Goal: Entertainment & Leisure: Consume media (video, audio)

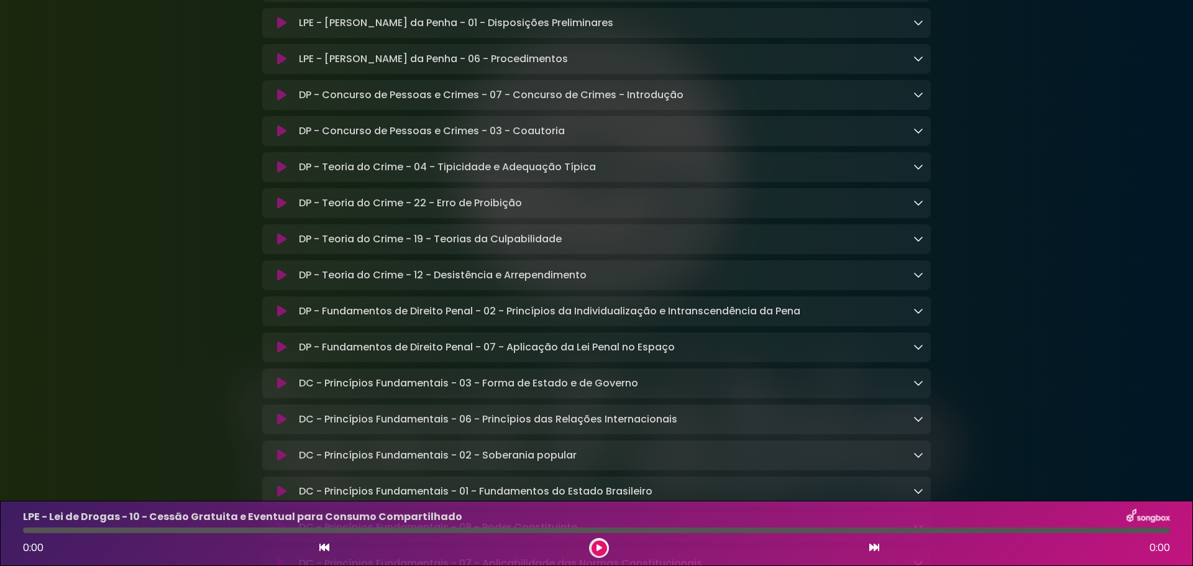
scroll to position [497, 0]
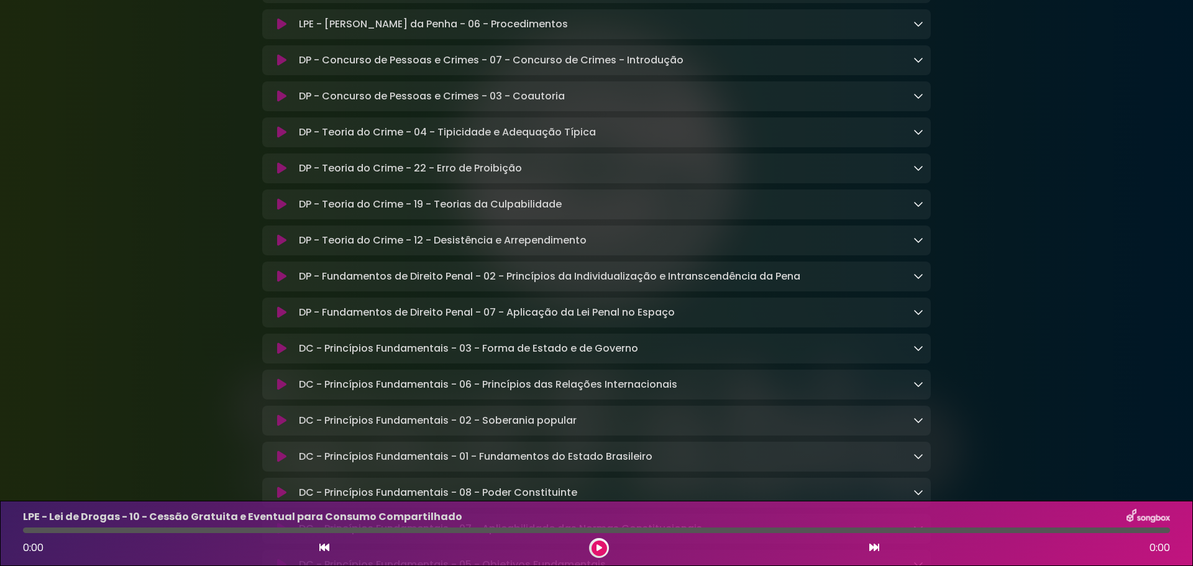
click at [915, 353] on icon at bounding box center [918, 348] width 10 height 10
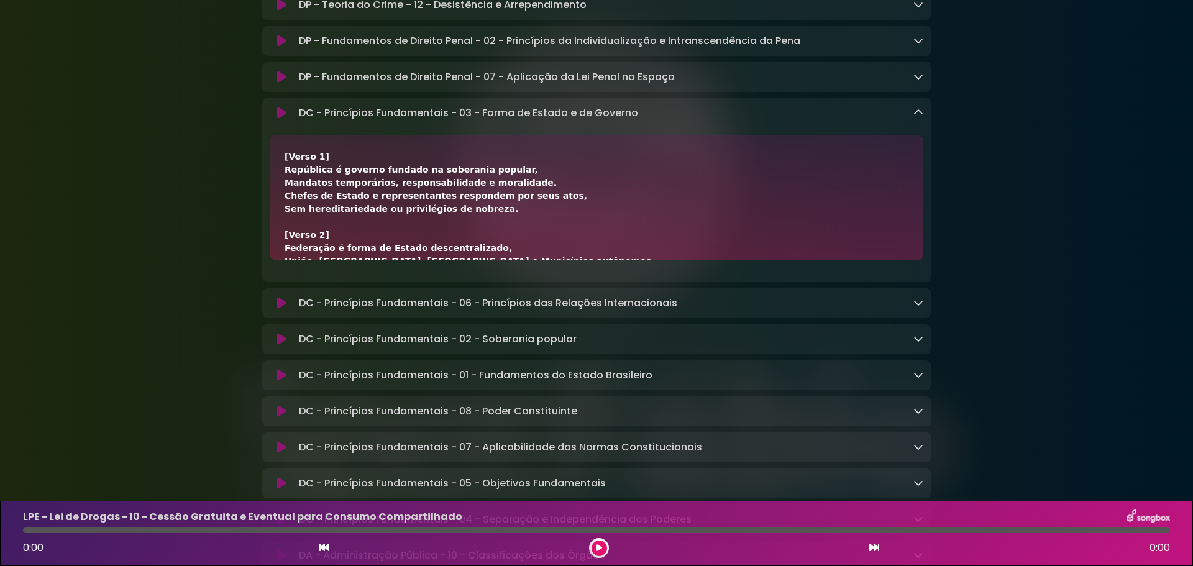
scroll to position [746, 0]
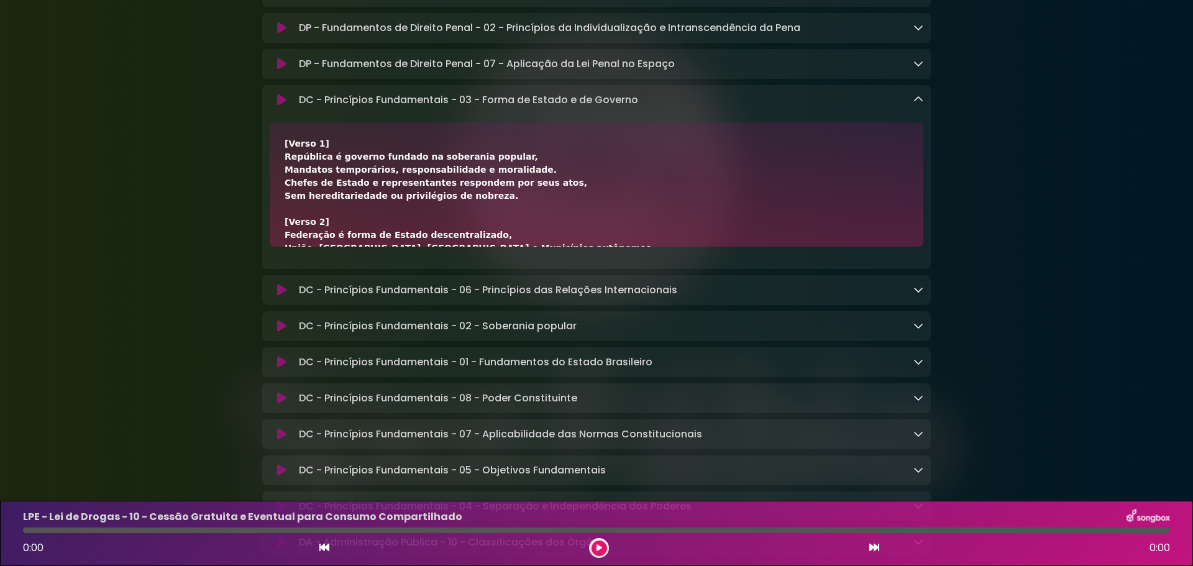
click at [280, 106] on icon at bounding box center [281, 100] width 9 height 12
click at [1084, 231] on div "Aniversário Grupo SOU Grupo Sou" at bounding box center [596, 194] width 1193 height 1850
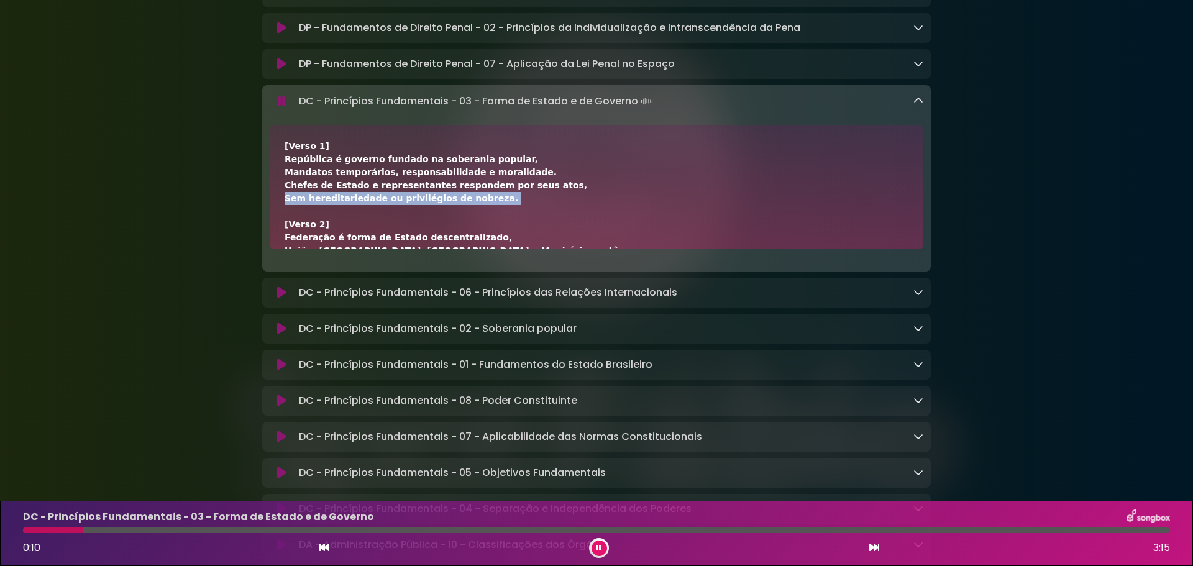
drag, startPoint x: 612, startPoint y: 224, endPoint x: 613, endPoint y: 203, distance: 20.5
click at [613, 203] on div "[Verso 1] República é governo fundado na soberania popular, Mandatos temporário…" at bounding box center [597, 401] width 624 height 522
click at [914, 106] on icon at bounding box center [918, 101] width 10 height 10
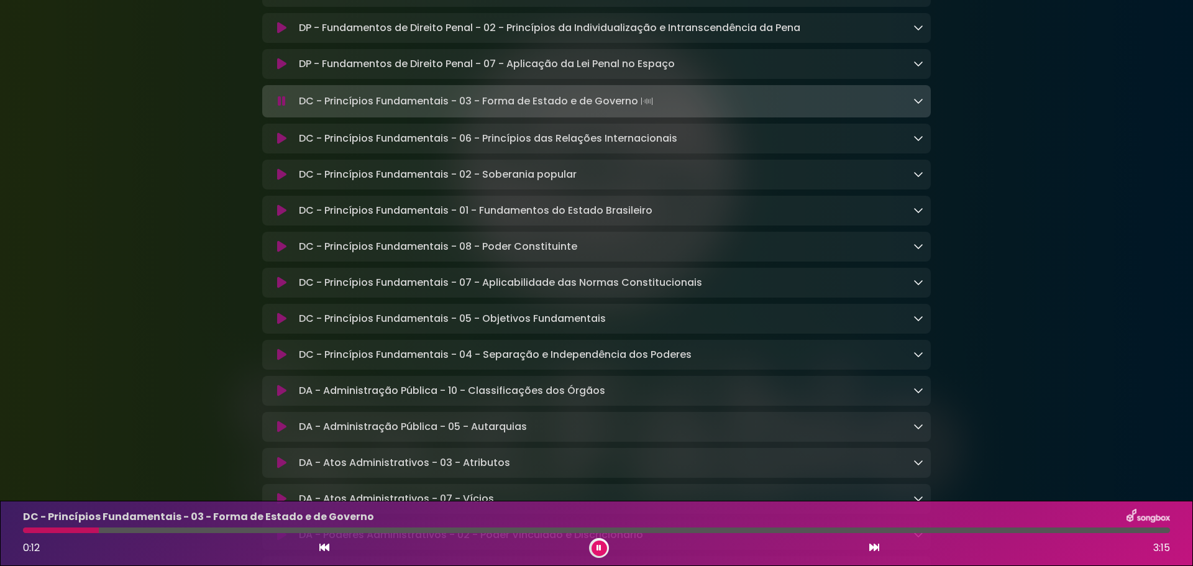
click at [914, 106] on icon at bounding box center [918, 101] width 10 height 10
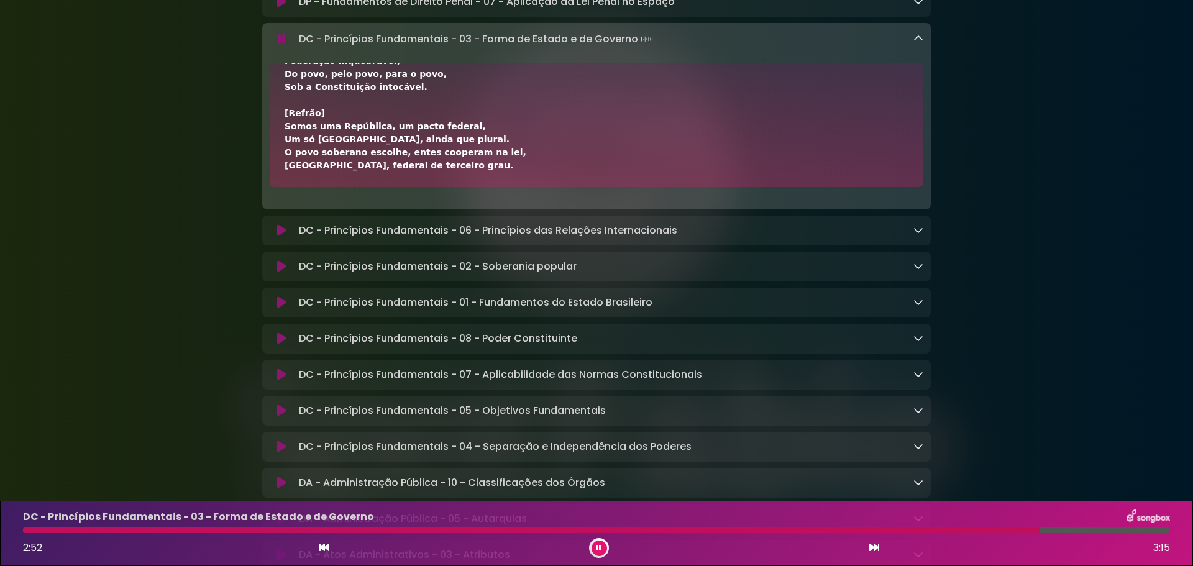
scroll to position [0, 0]
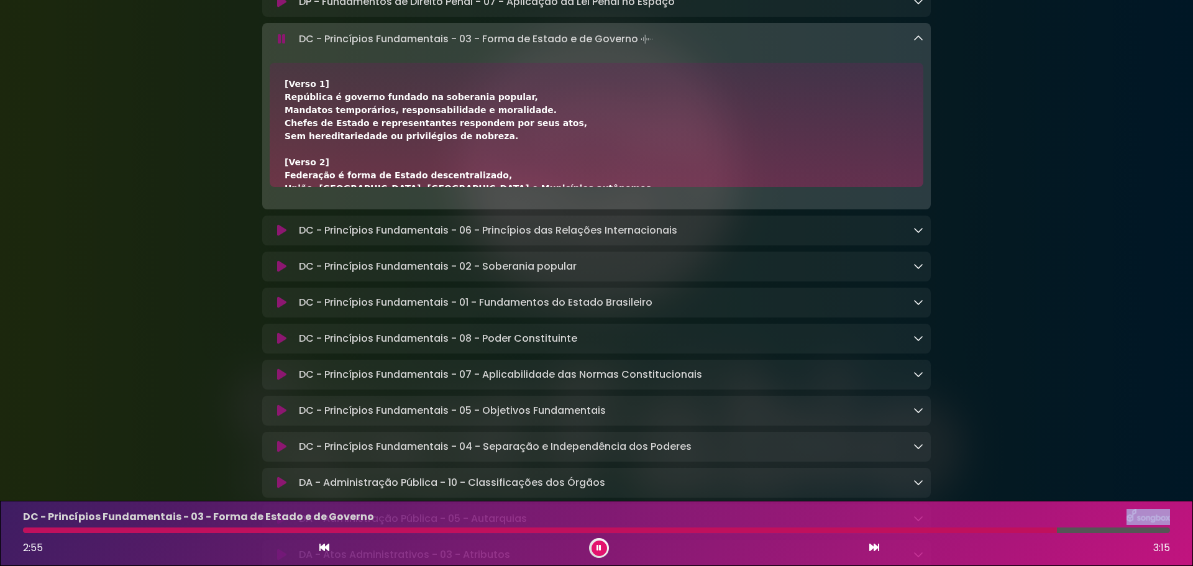
drag, startPoint x: 1057, startPoint y: 530, endPoint x: 368, endPoint y: 513, distance: 688.6
click at [368, 513] on div "DC - Princípios Fundamentais - 03 - Forma de Estado e de Governo 2:55 3:15" at bounding box center [597, 533] width 1162 height 49
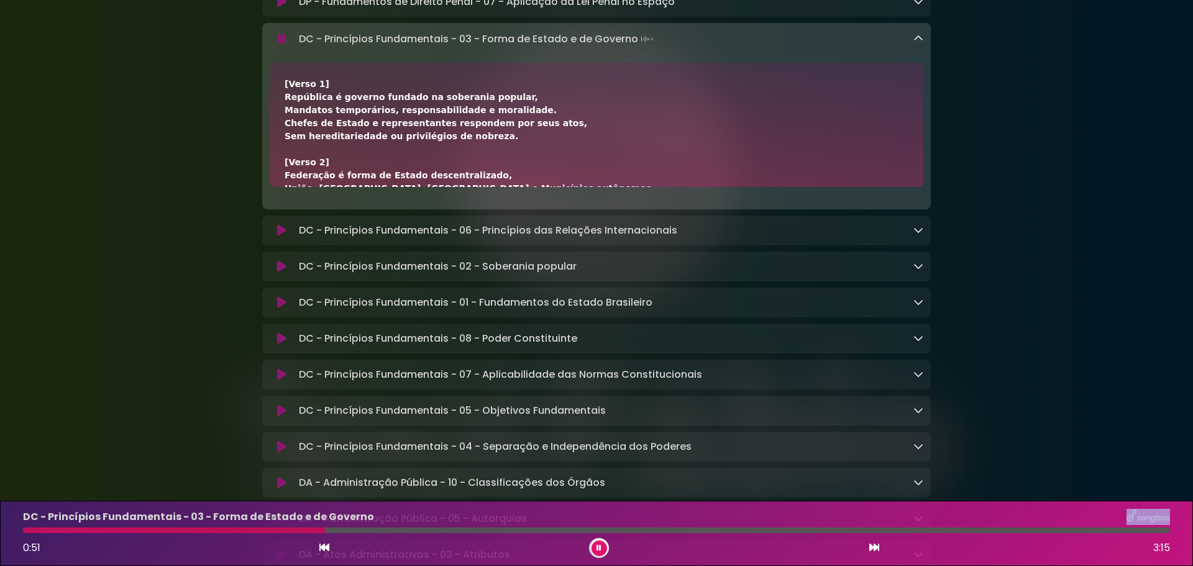
click at [324, 547] on icon at bounding box center [324, 547] width 10 height 10
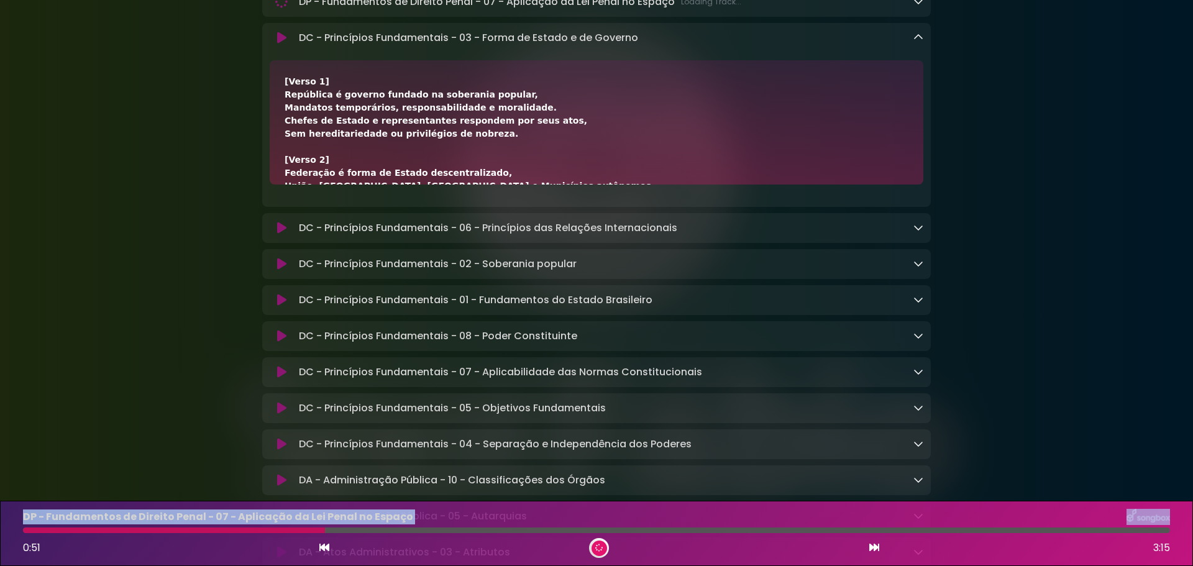
click at [324, 547] on icon at bounding box center [324, 547] width 10 height 10
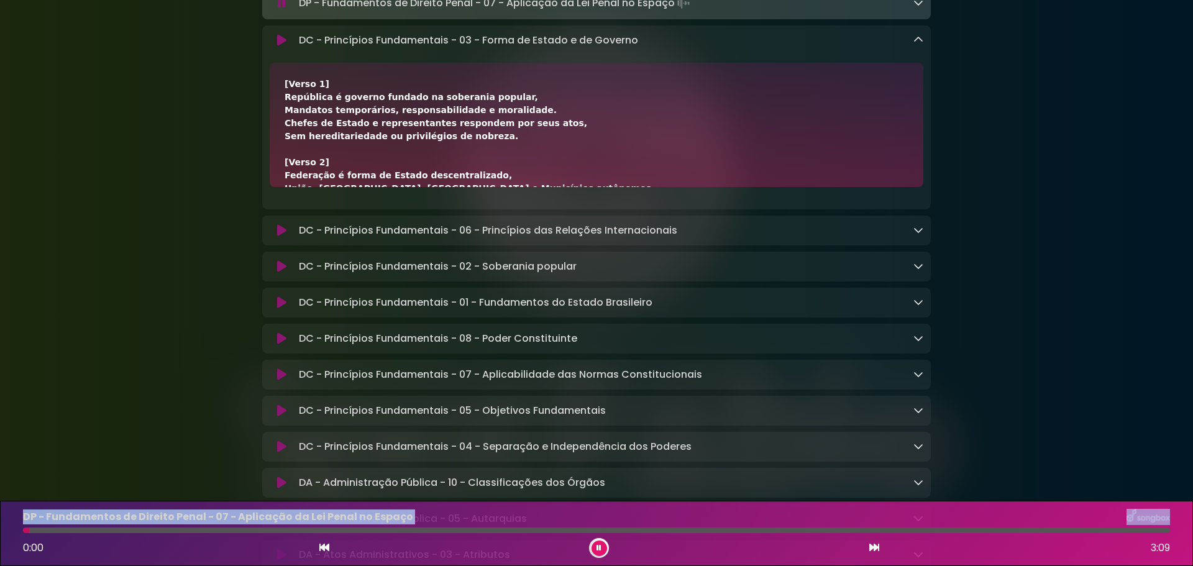
click at [282, 47] on icon at bounding box center [281, 40] width 15 height 12
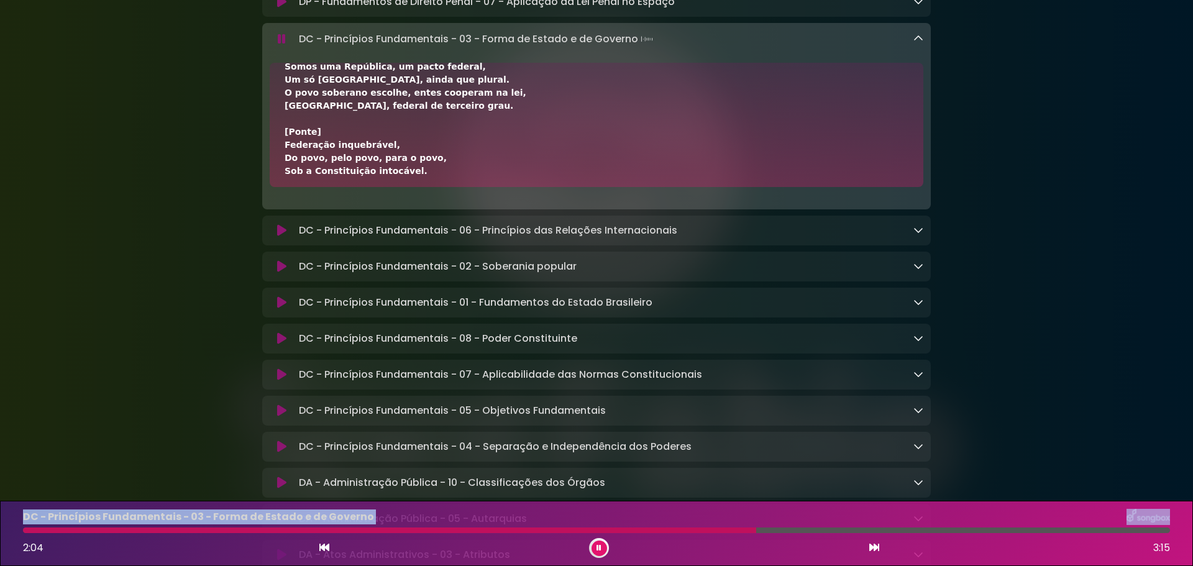
scroll to position [373, 0]
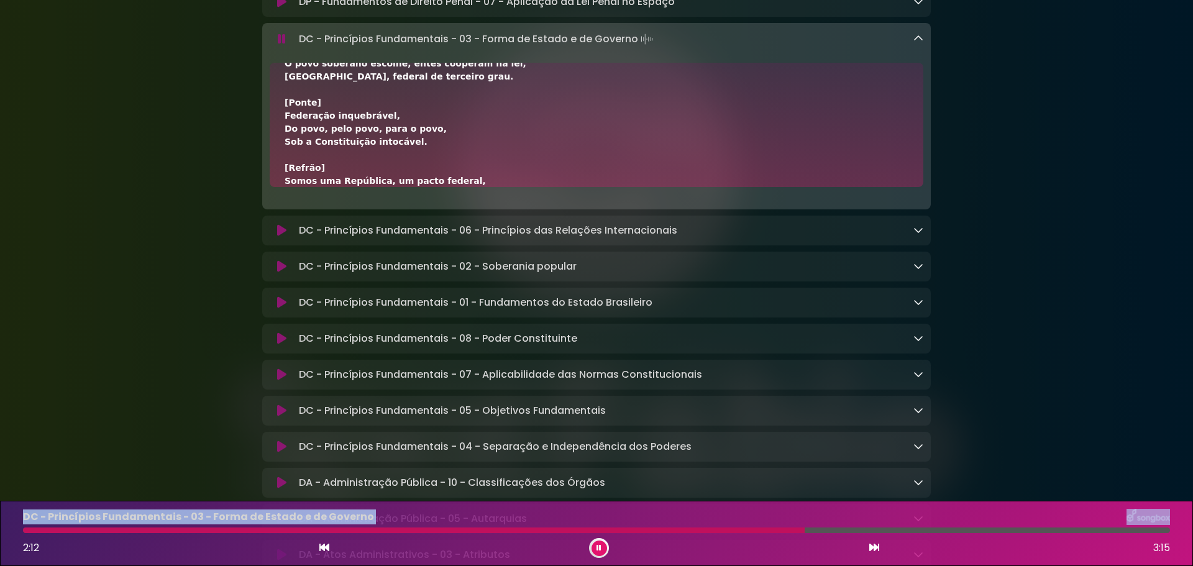
click at [598, 547] on icon at bounding box center [599, 547] width 6 height 7
